Goal: Check status: Check status

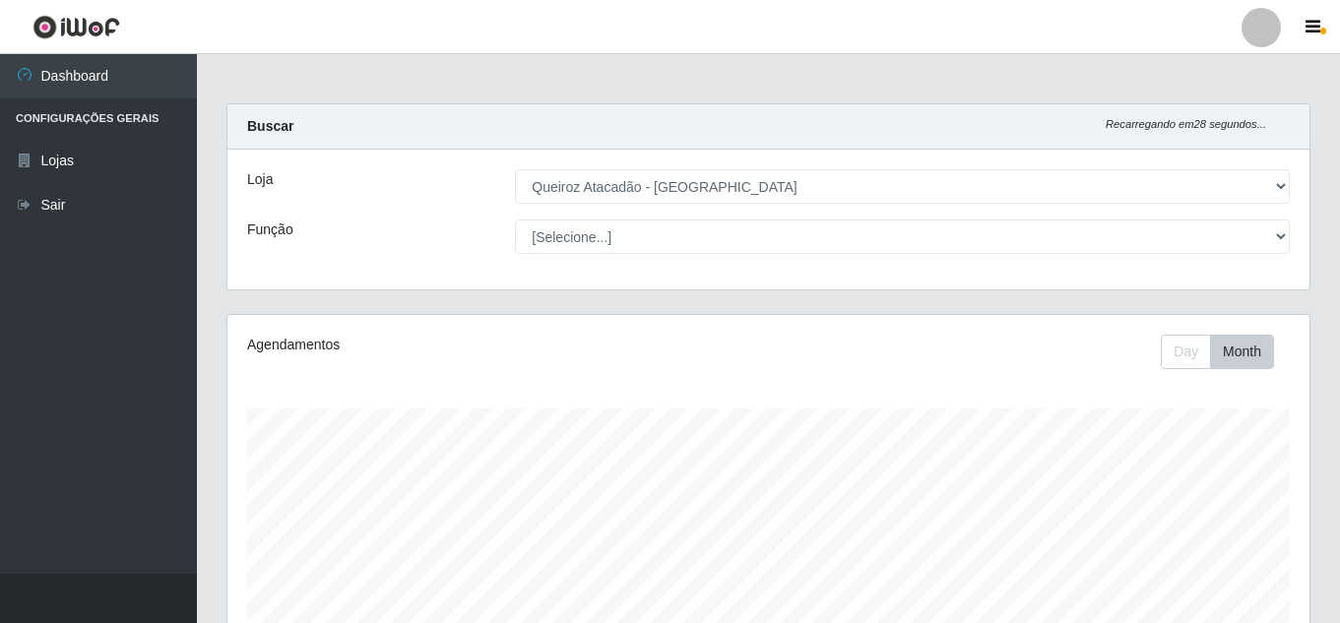
select select "225"
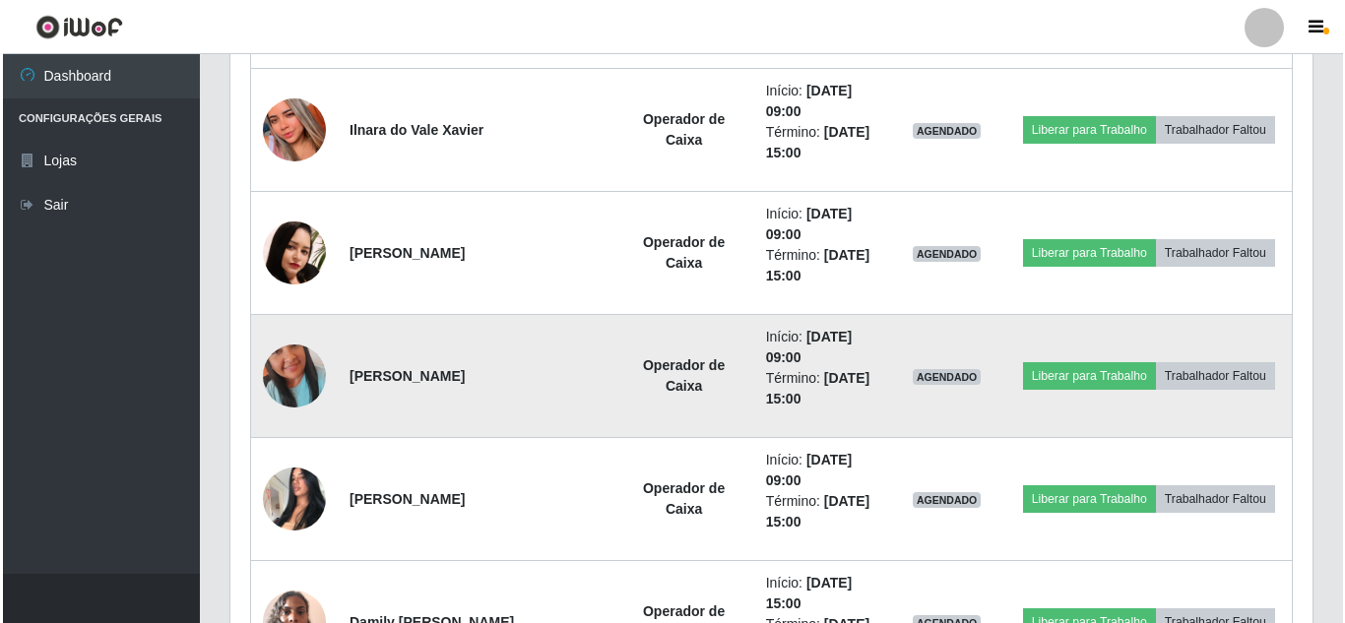
scroll to position [10276, 0]
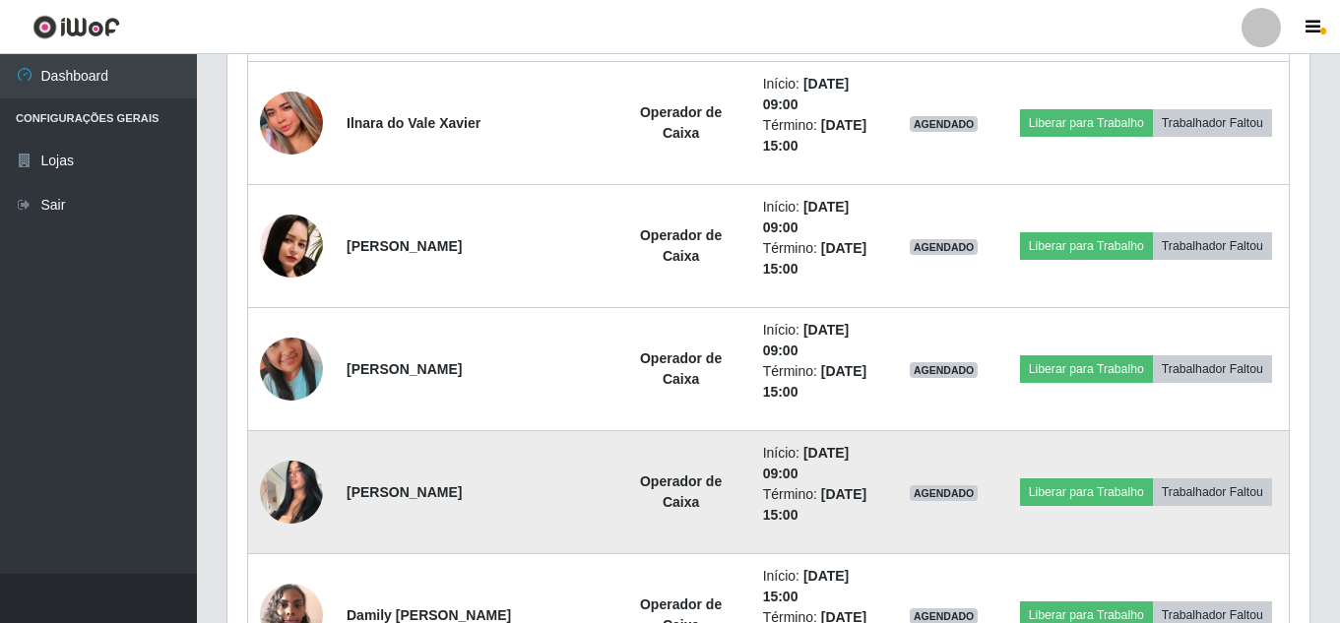
click at [299, 480] on img at bounding box center [291, 492] width 63 height 84
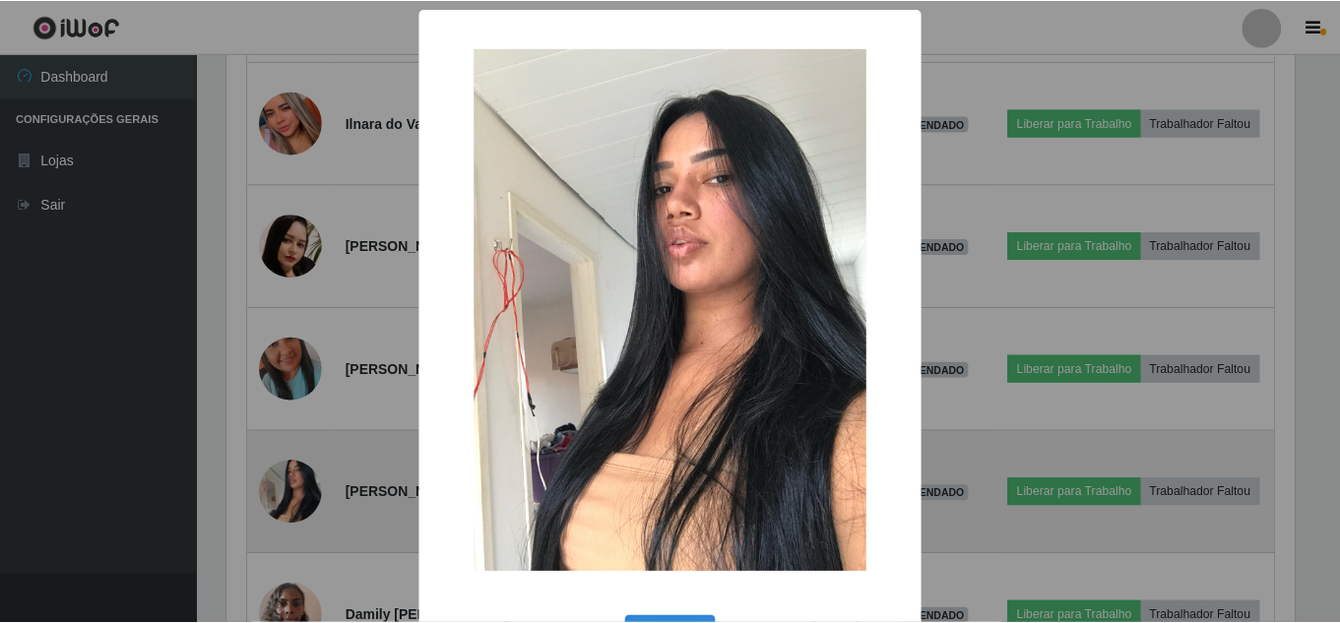
scroll to position [409, 1072]
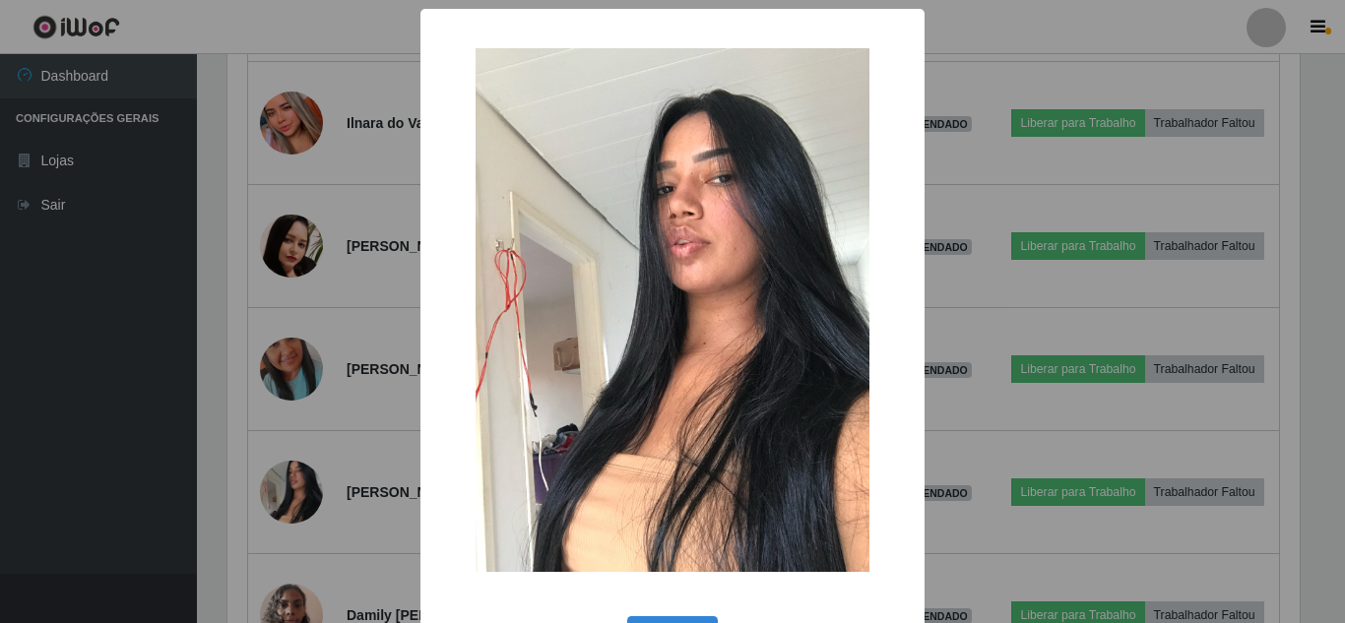
click at [328, 418] on div "× OK Cancel" at bounding box center [672, 311] width 1345 height 623
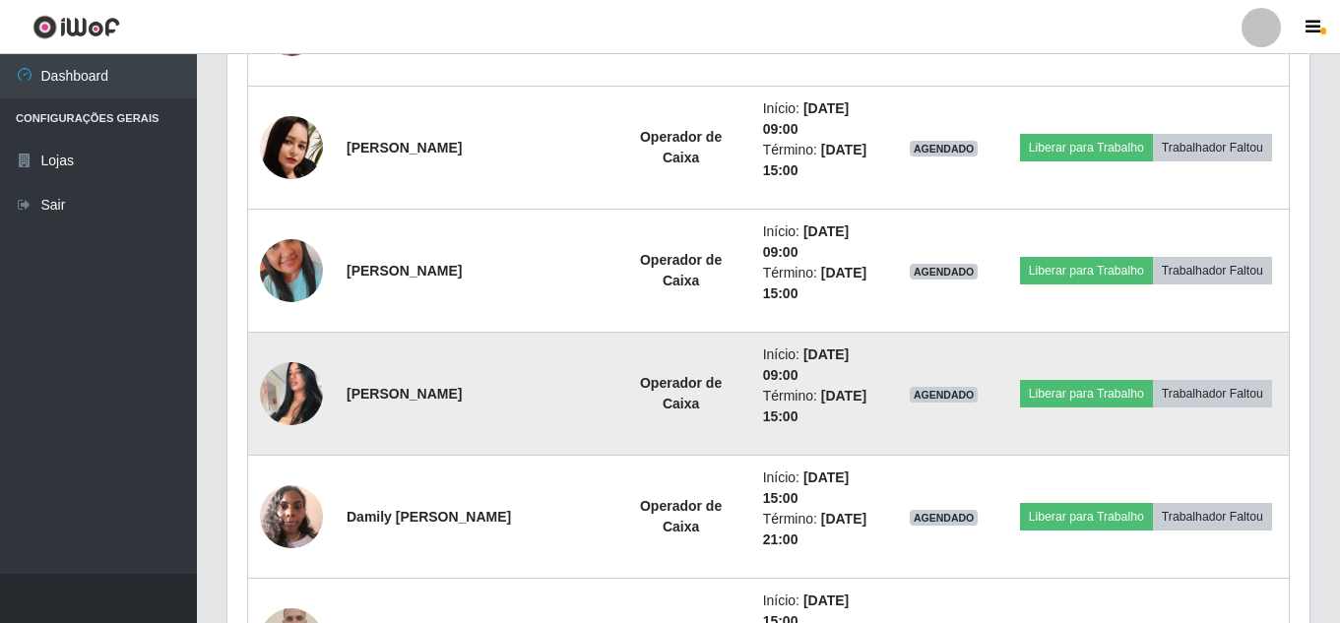
scroll to position [10276, 0]
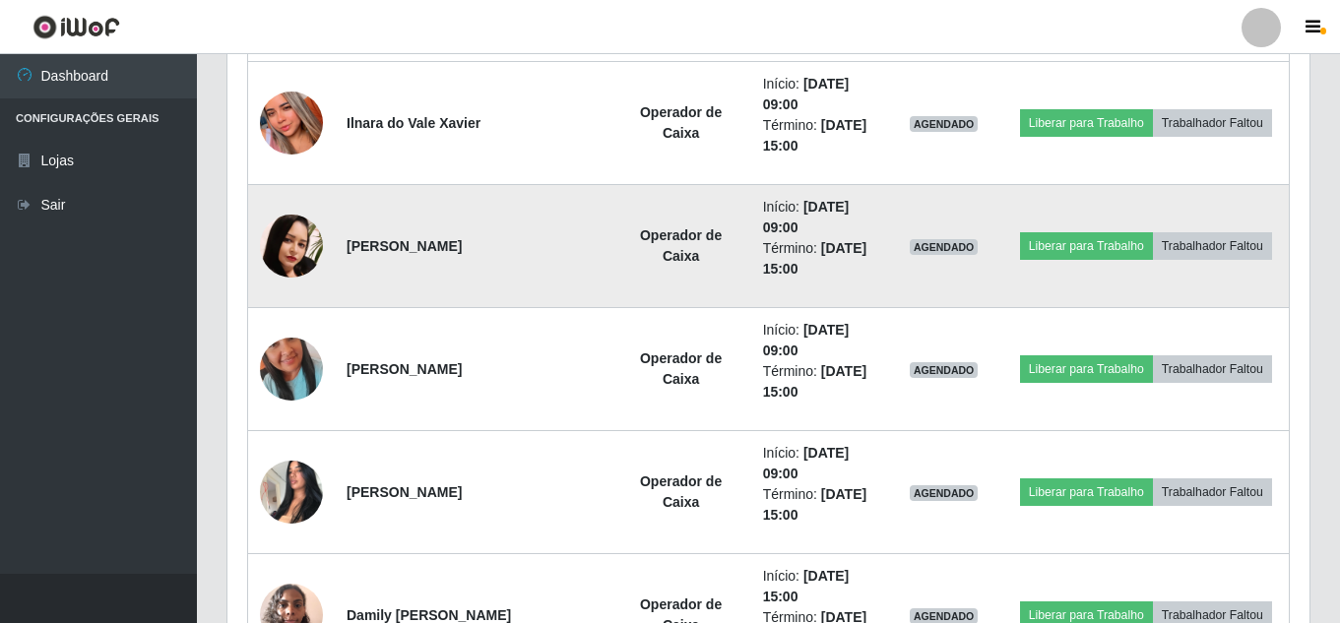
click at [294, 253] on img at bounding box center [291, 246] width 63 height 63
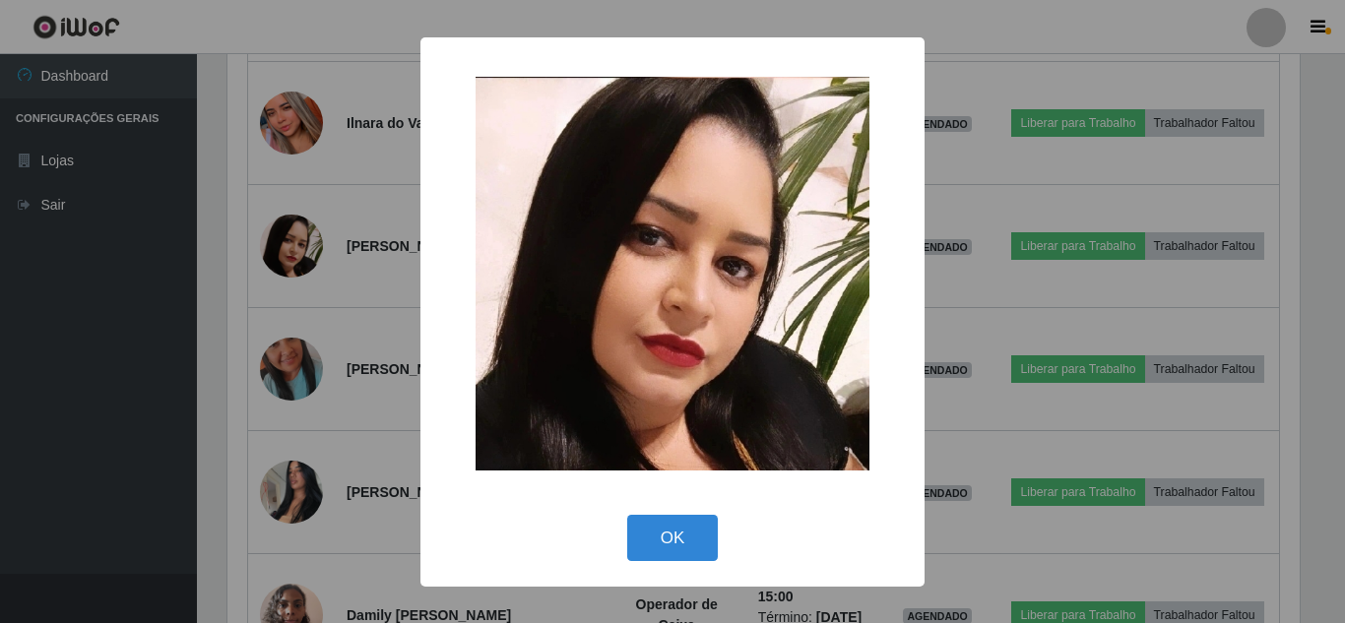
click at [306, 262] on div "× OK Cancel" at bounding box center [672, 311] width 1345 height 623
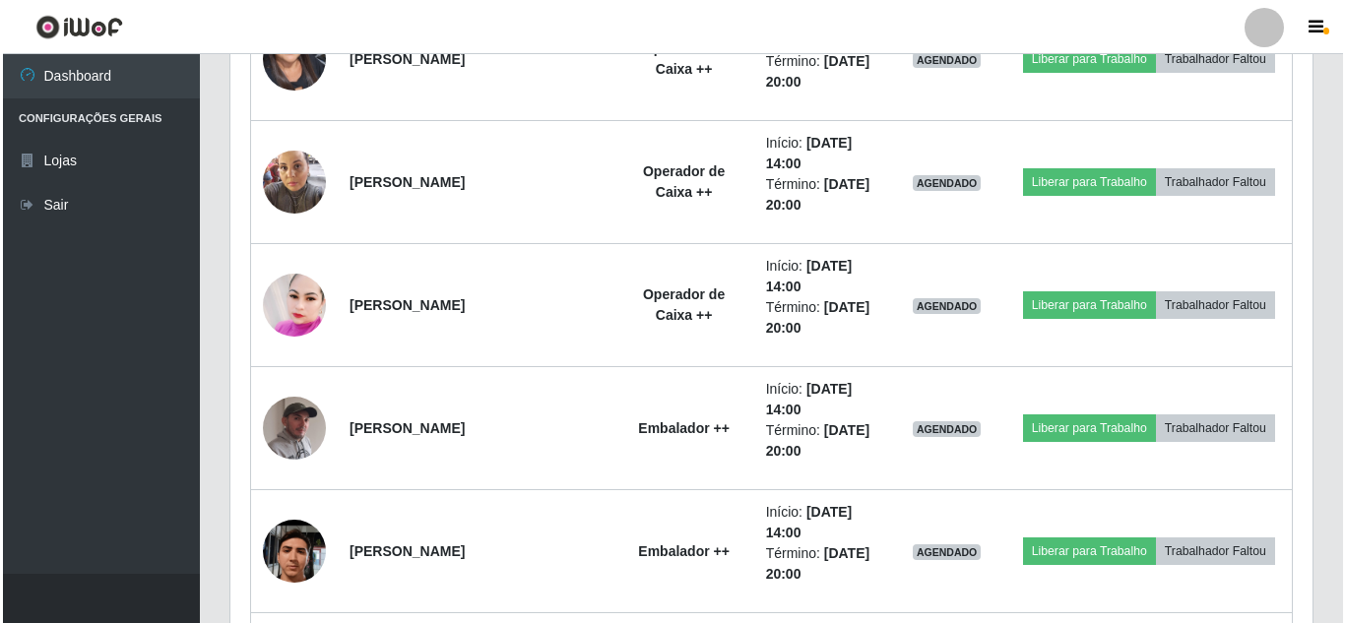
scroll to position [9193, 0]
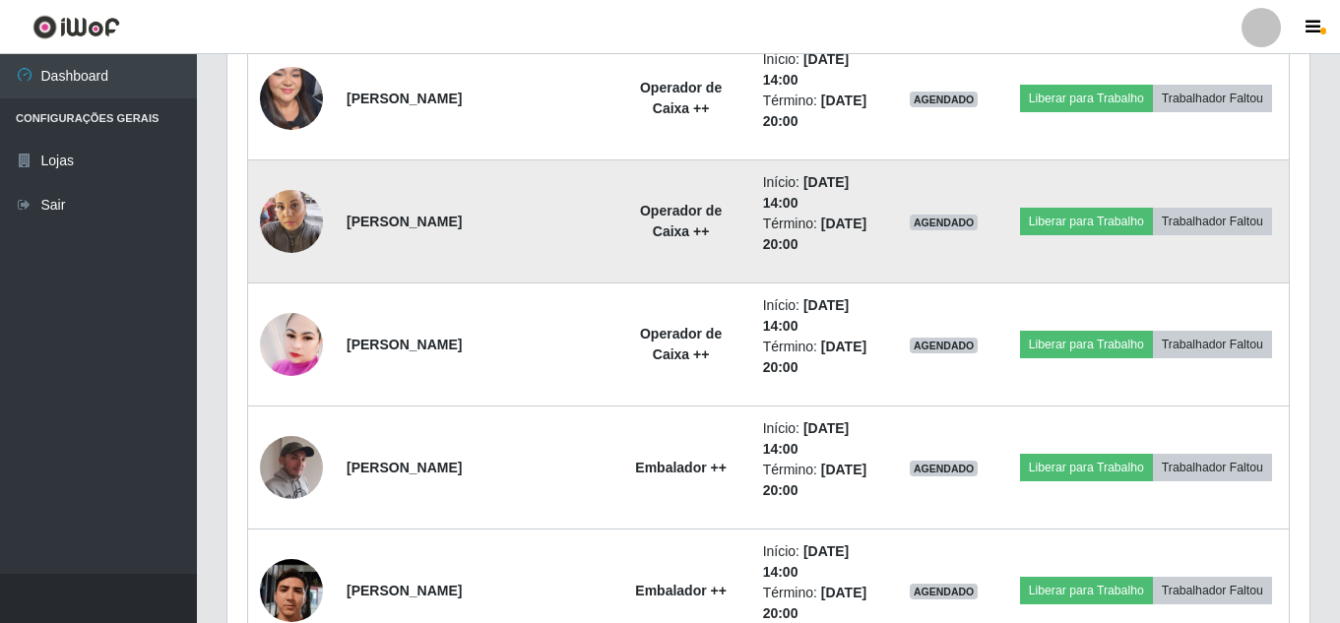
click at [302, 230] on img at bounding box center [291, 221] width 63 height 84
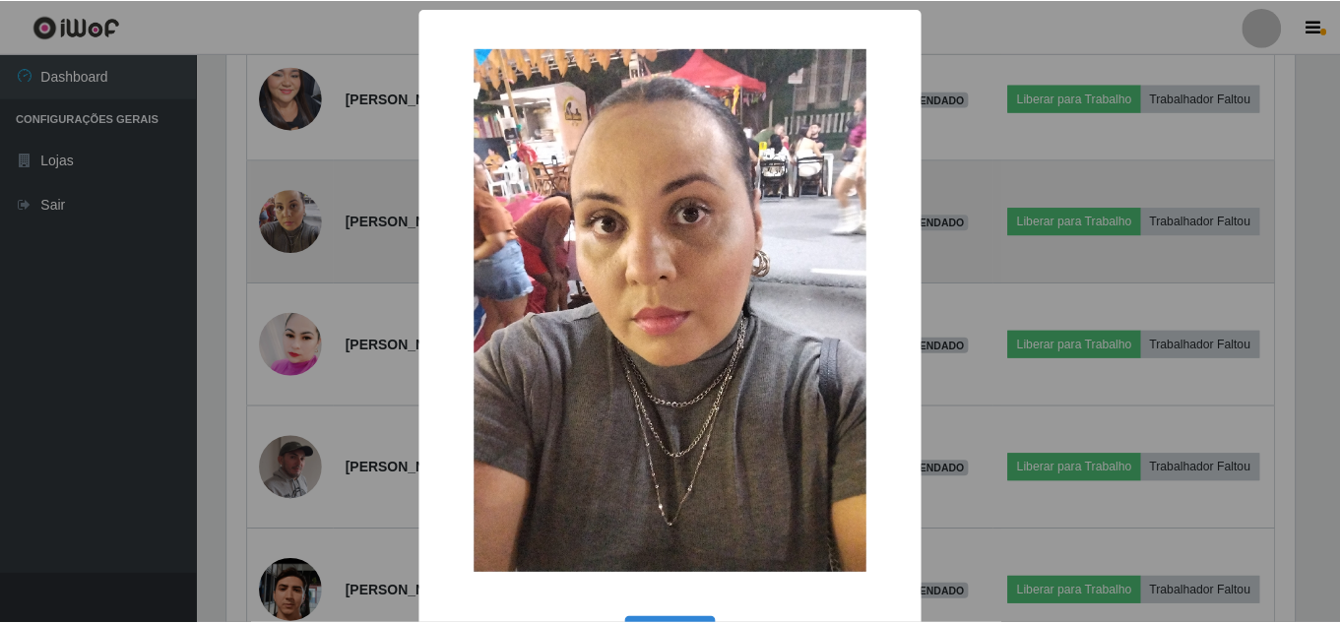
scroll to position [409, 1072]
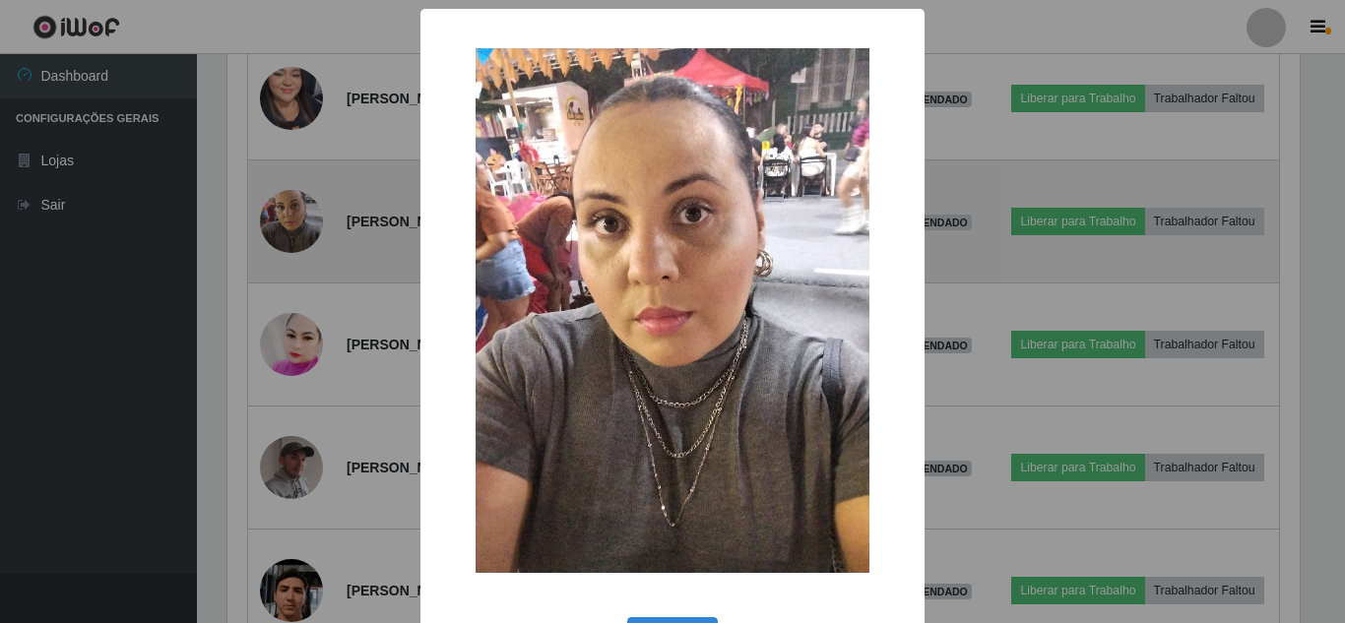
click at [302, 230] on div "× OK Cancel" at bounding box center [672, 311] width 1345 height 623
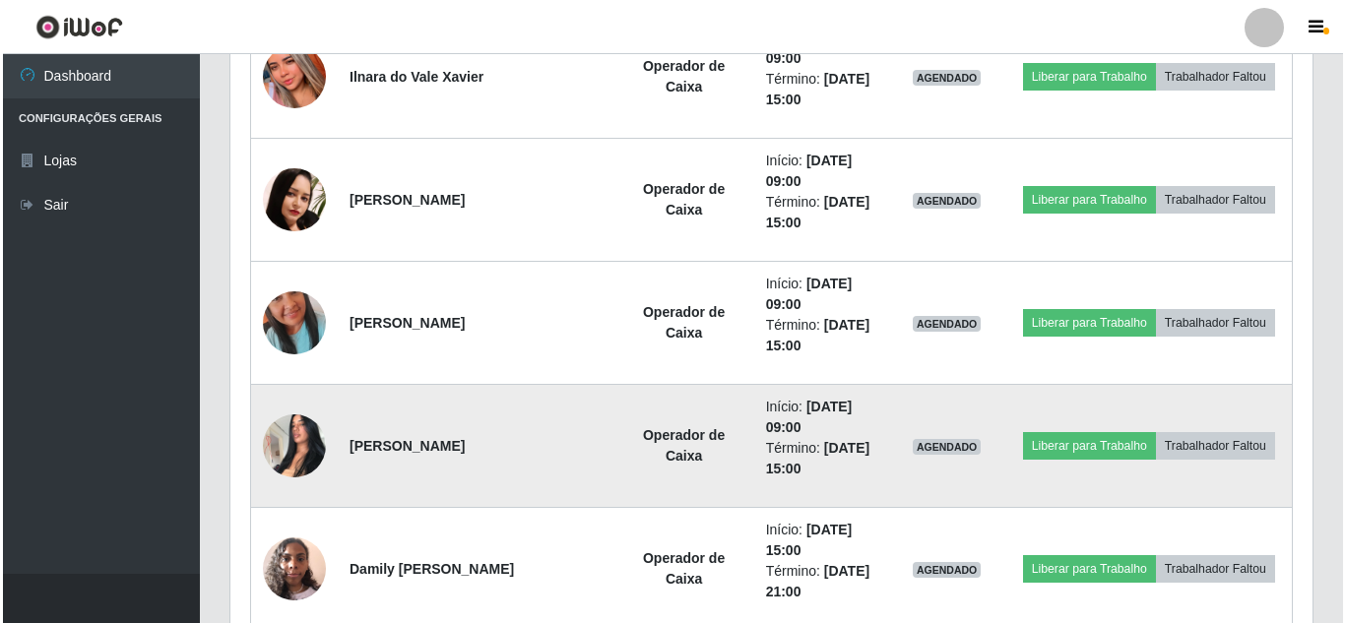
scroll to position [10472, 0]
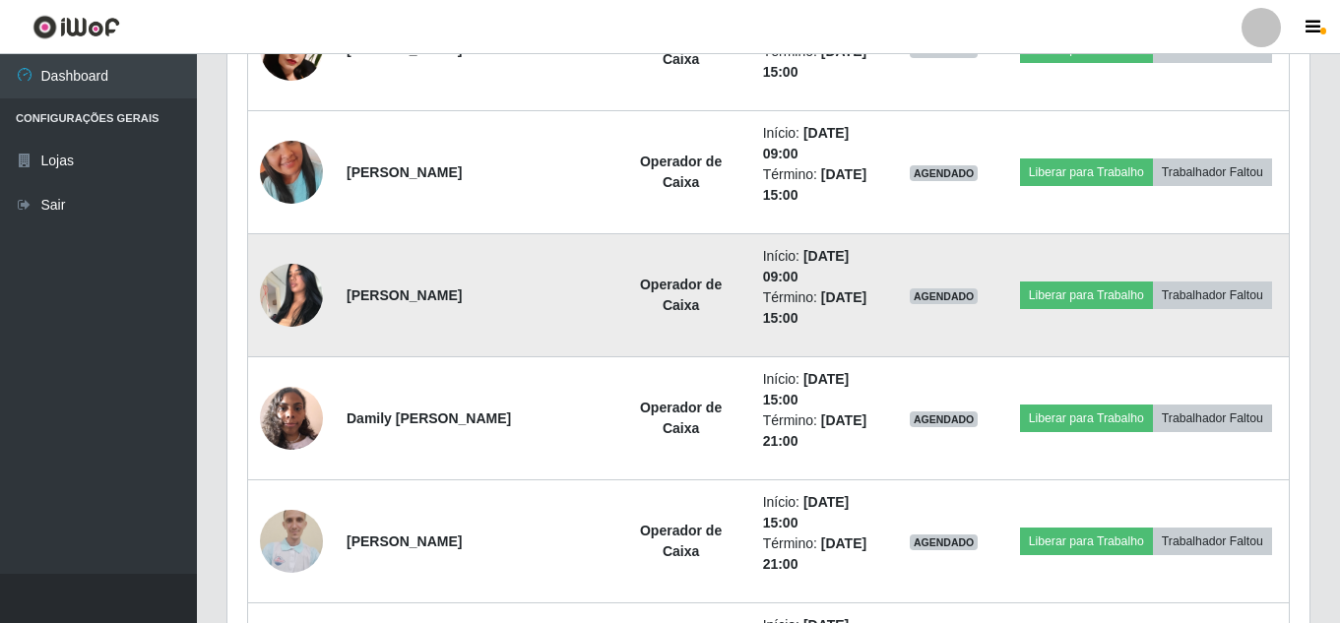
click at [296, 289] on img at bounding box center [291, 295] width 63 height 84
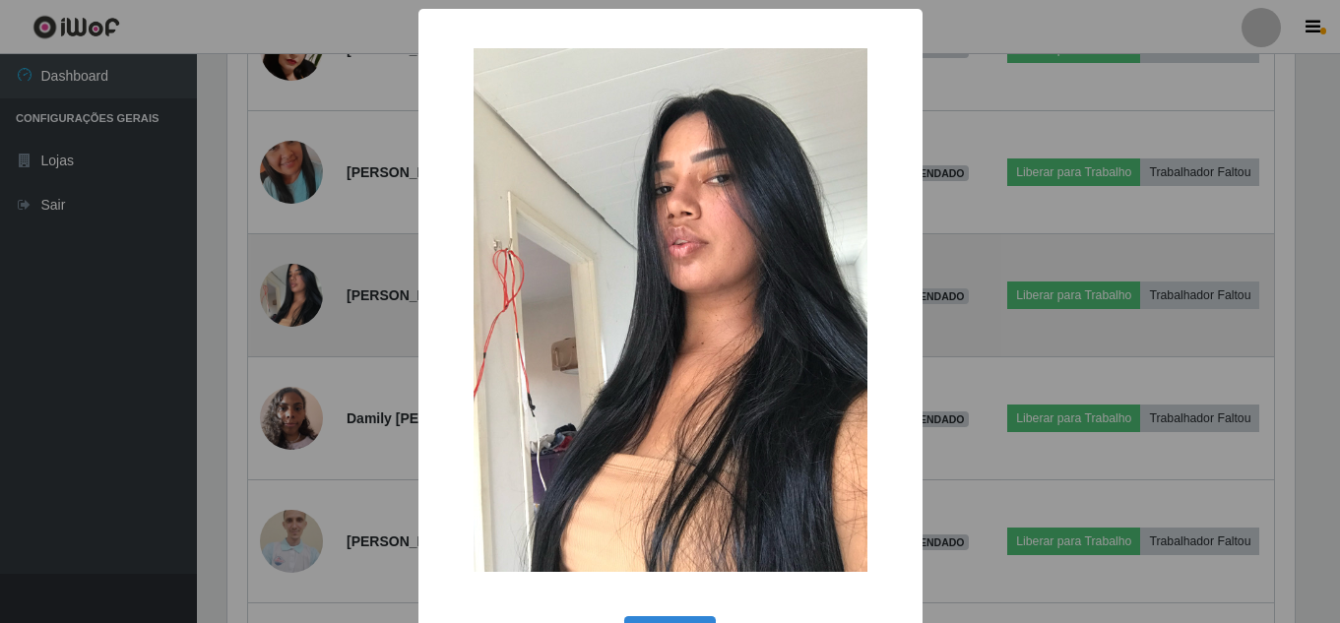
scroll to position [409, 1072]
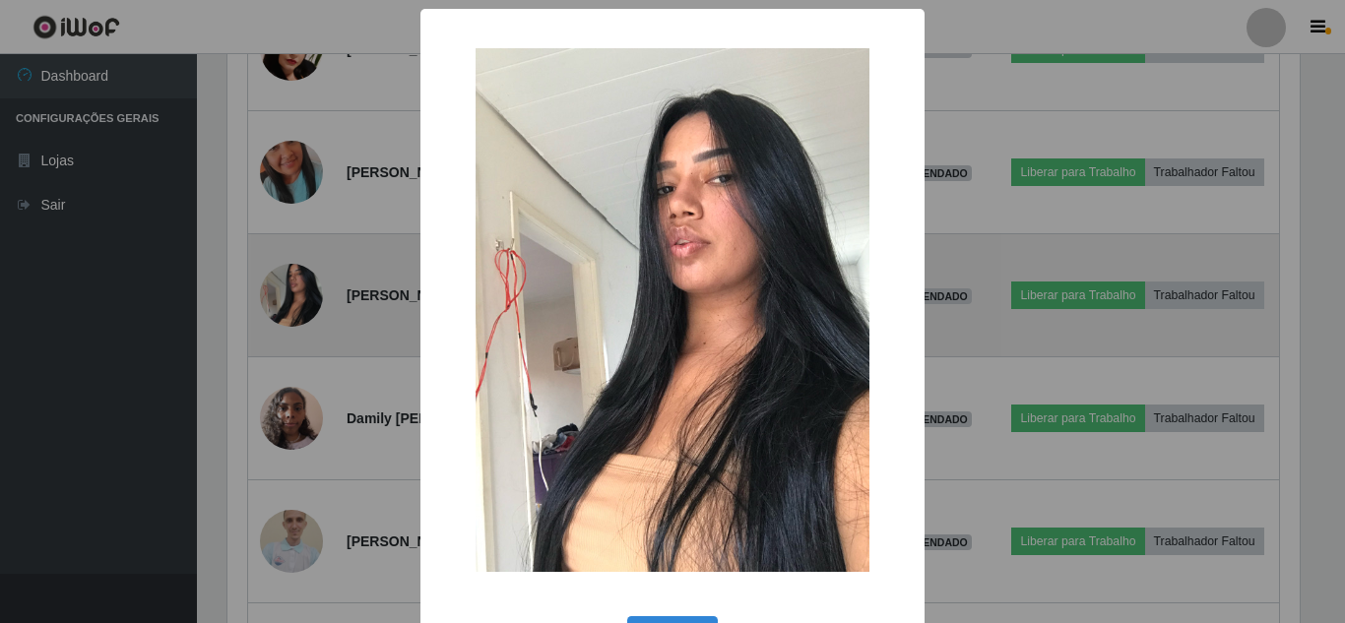
click at [296, 289] on div "× OK Cancel" at bounding box center [672, 311] width 1345 height 623
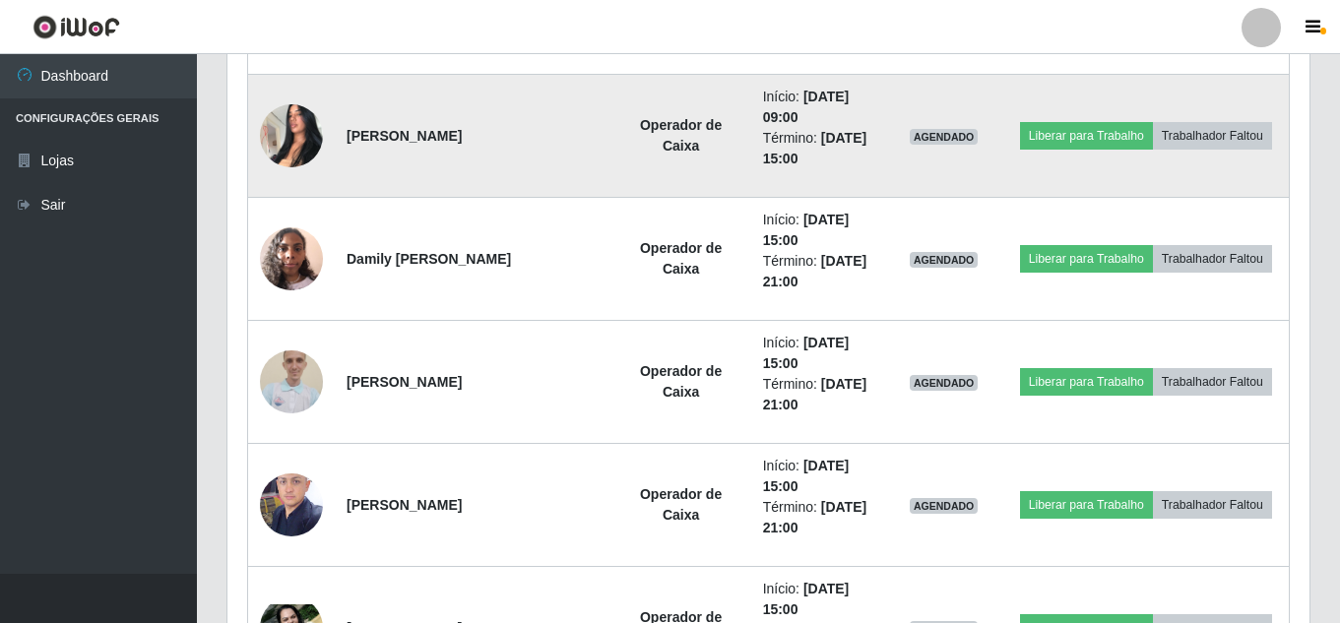
scroll to position [10669, 0]
